Goal: Find specific page/section: Find specific page/section

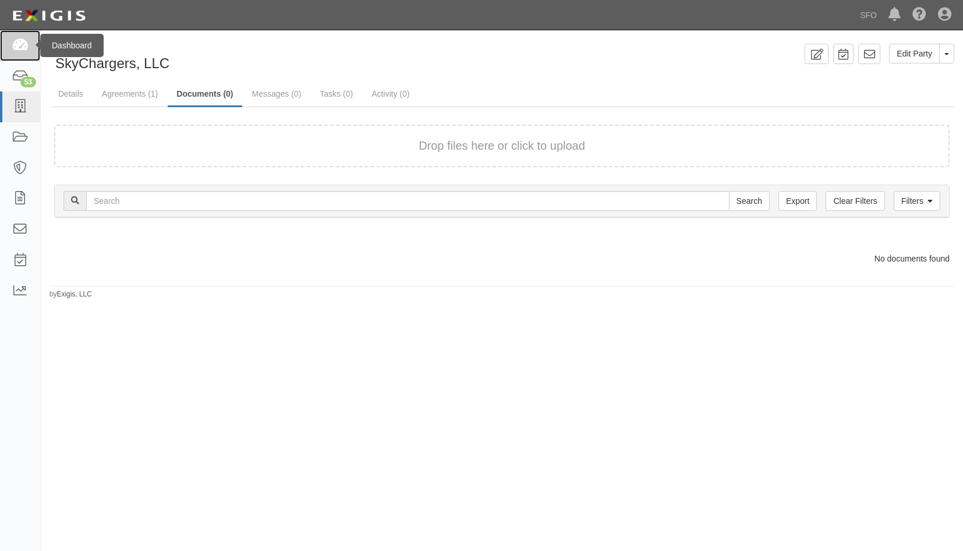
click at [21, 45] on icon at bounding box center [20, 45] width 16 height 13
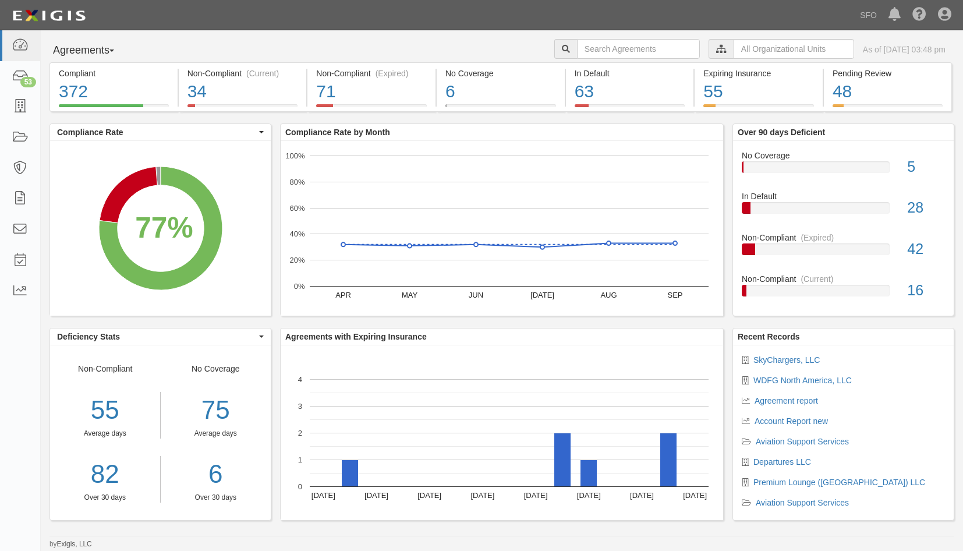
drag, startPoint x: 92, startPoint y: 51, endPoint x: 91, endPoint y: 58, distance: 7.6
click at [92, 51] on button "Agreements" at bounding box center [92, 50] width 87 height 23
drag, startPoint x: 91, startPoint y: 66, endPoint x: 95, endPoint y: 72, distance: 7.1
click at [95, 72] on ul "Parties Agreements Coverages" at bounding box center [95, 89] width 93 height 52
click at [95, 72] on div "Compliant" at bounding box center [114, 74] width 110 height 12
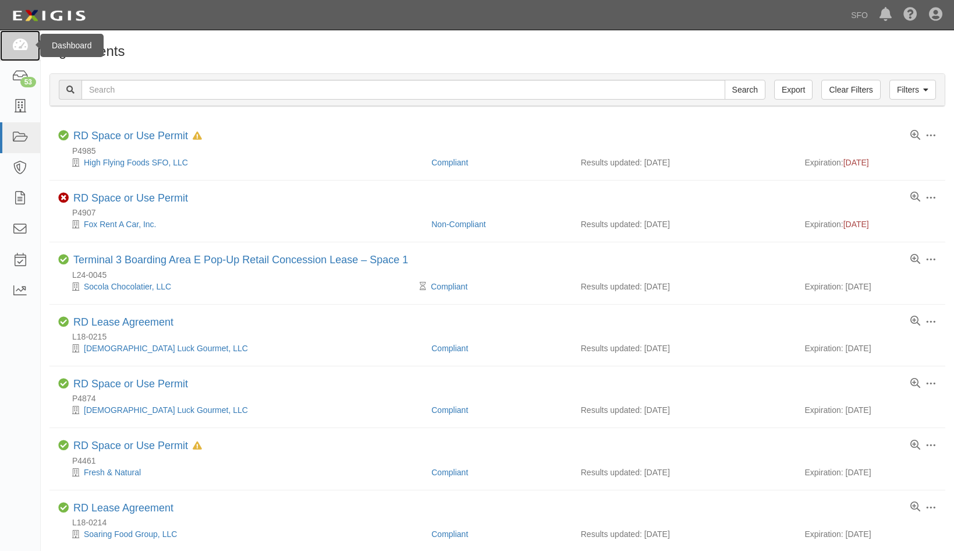
click at [25, 39] on icon at bounding box center [20, 45] width 16 height 13
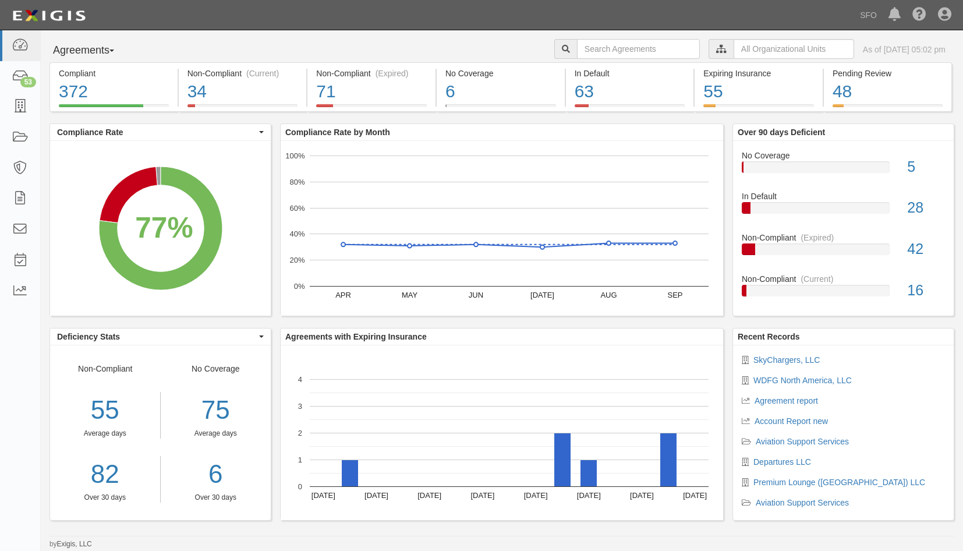
click at [98, 55] on button "Agreements" at bounding box center [92, 50] width 87 height 23
click at [100, 68] on link "Parties" at bounding box center [96, 74] width 92 height 15
